Goal: Find specific page/section: Find specific page/section

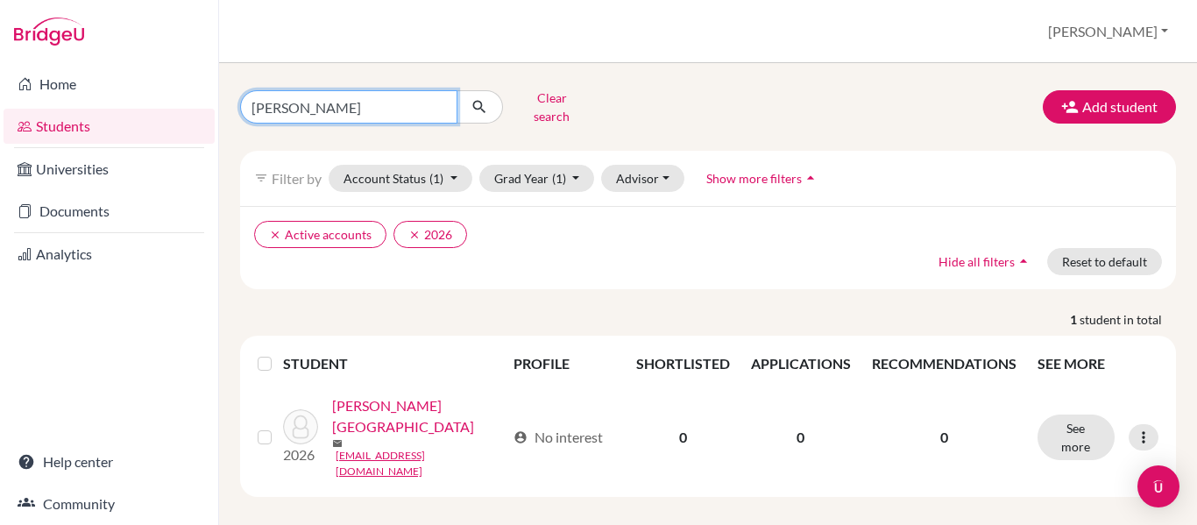
click at [311, 95] on input "[PERSON_NAME]" at bounding box center [348, 106] width 217 height 33
type input "j"
type input "c"
type input "santiago"
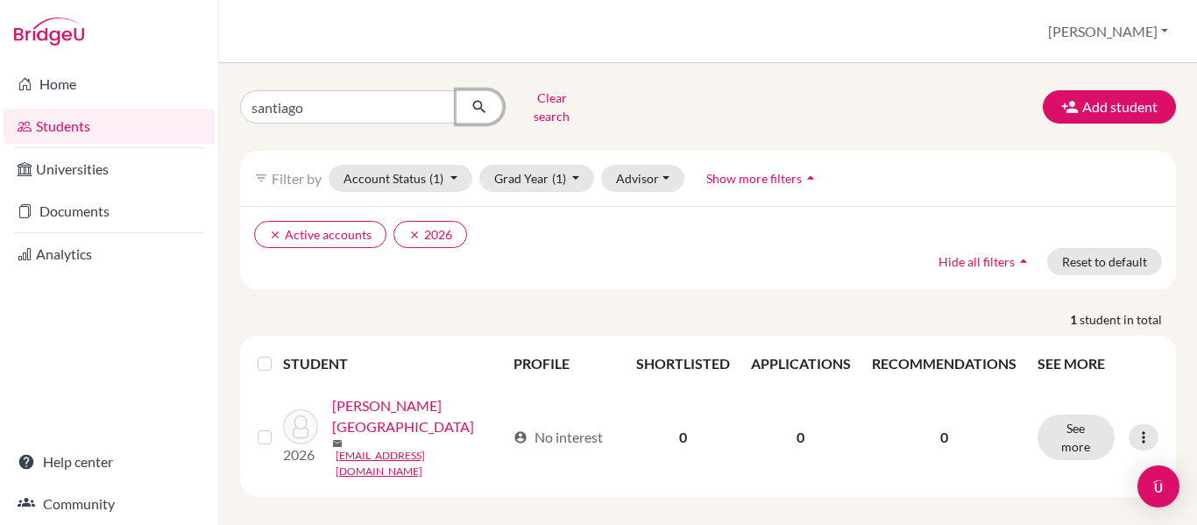
click at [480, 104] on icon "submit" at bounding box center [479, 107] width 18 height 18
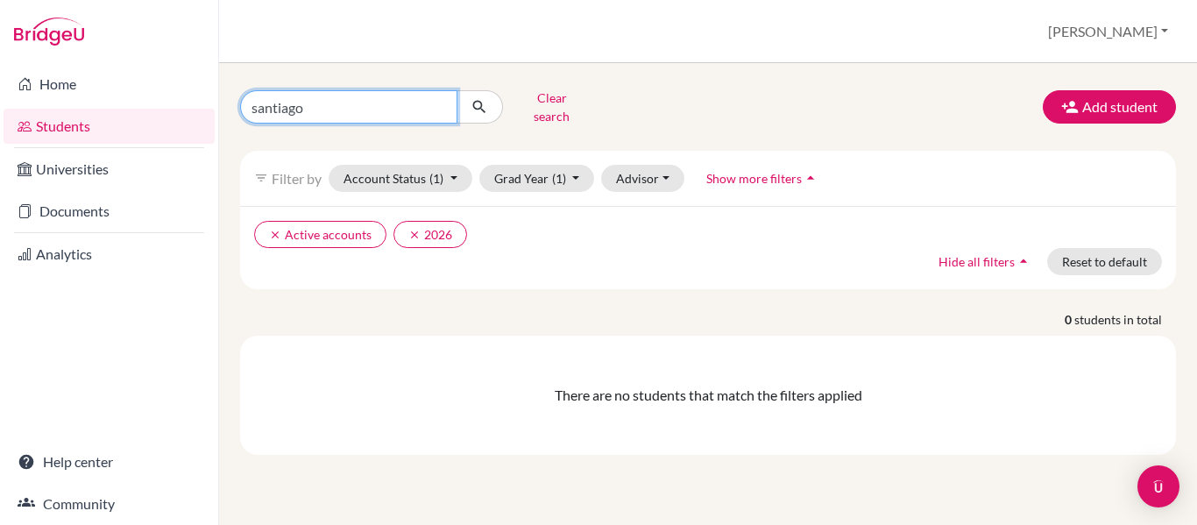
click at [308, 103] on input "santiago" at bounding box center [348, 106] width 217 height 33
type input "s"
type input "[PERSON_NAME]"
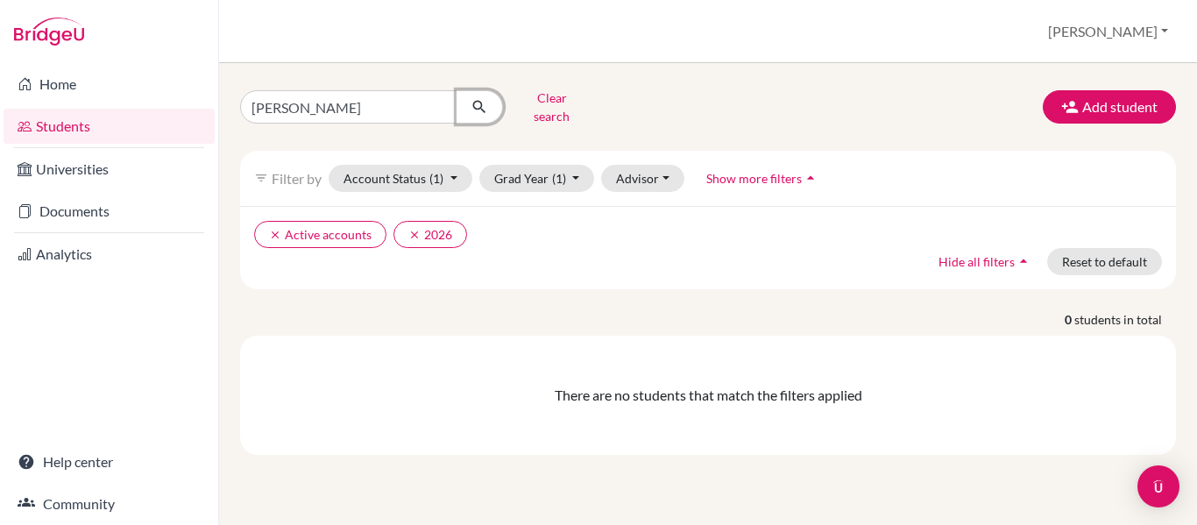
click at [484, 115] on button "submit" at bounding box center [479, 106] width 46 height 33
click at [413, 229] on icon "clear" at bounding box center [414, 235] width 12 height 12
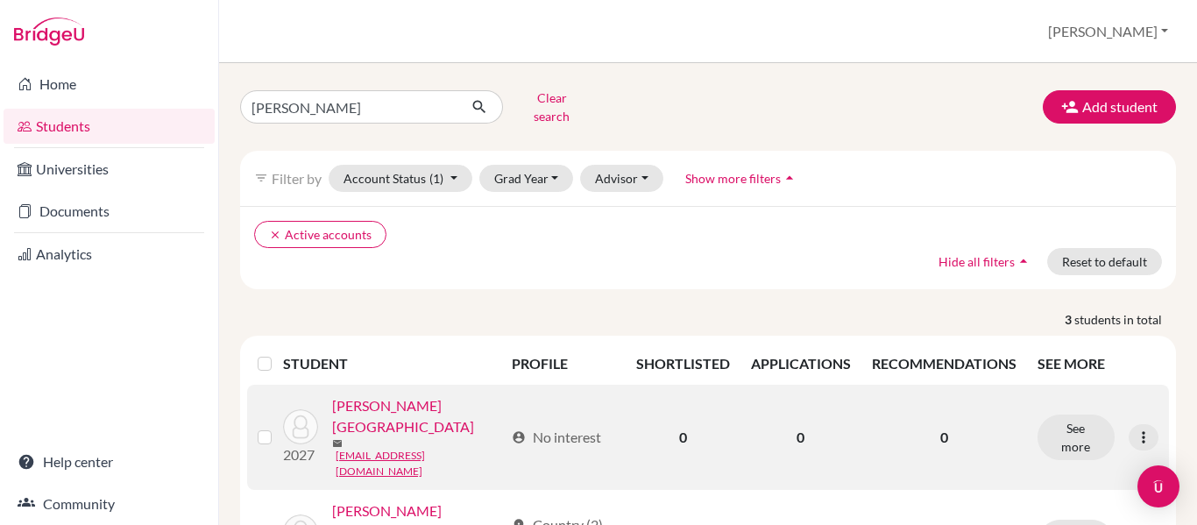
click at [398, 404] on link "[PERSON_NAME][GEOGRAPHIC_DATA]" at bounding box center [418, 416] width 173 height 42
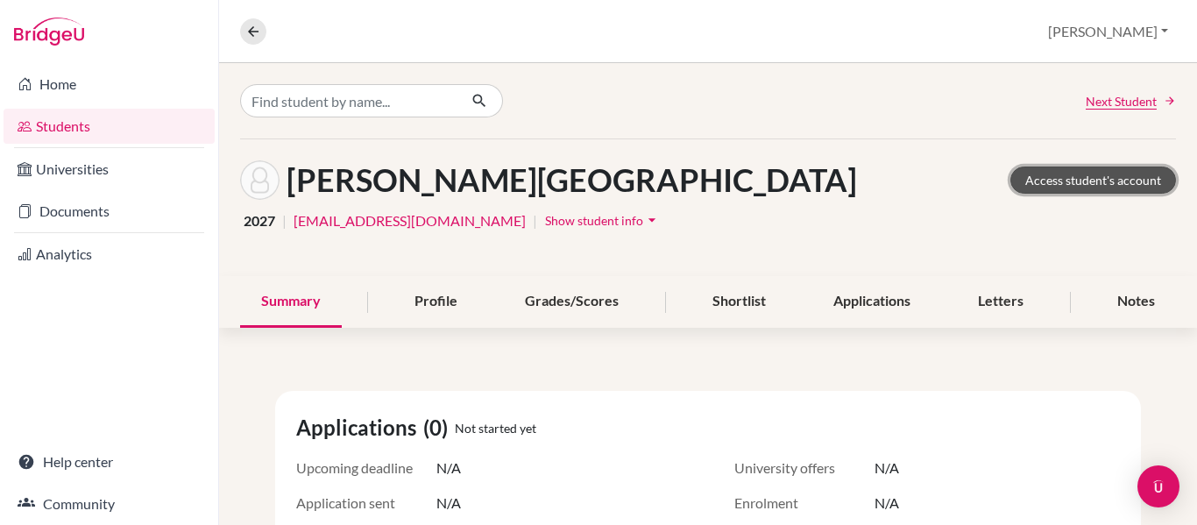
click at [1070, 181] on link "Access student's account" at bounding box center [1093, 179] width 166 height 27
